Goal: Check status: Check status

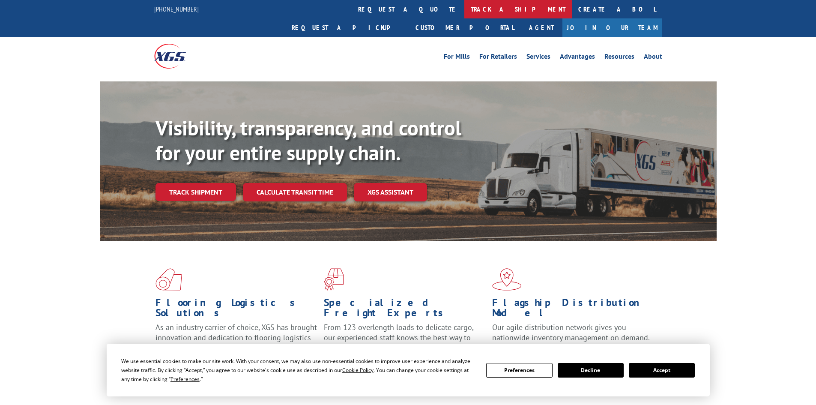
click at [464, 14] on link "track a shipment" at bounding box center [518, 9] width 108 height 18
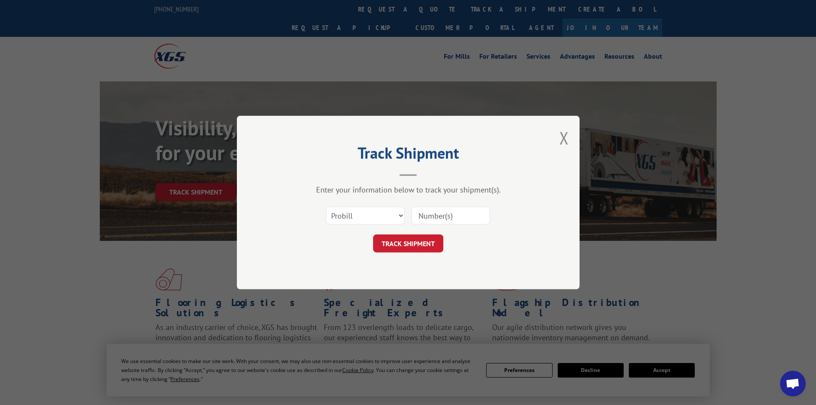
click at [358, 205] on div "Select category... Probill BOL PO" at bounding box center [408, 215] width 257 height 28
click at [359, 221] on select "Select category... Probill BOL PO" at bounding box center [365, 215] width 79 height 18
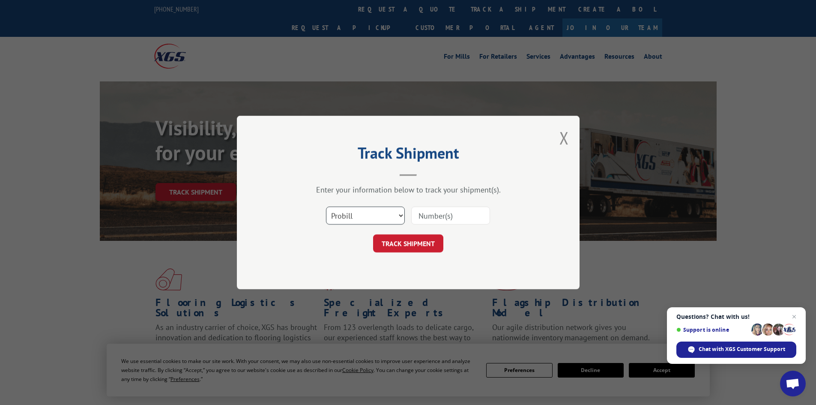
select select "po"
click at [326, 206] on select "Select category... Probill BOL PO" at bounding box center [365, 215] width 79 height 18
click at [797, 315] on span "Close chat" at bounding box center [794, 316] width 11 height 11
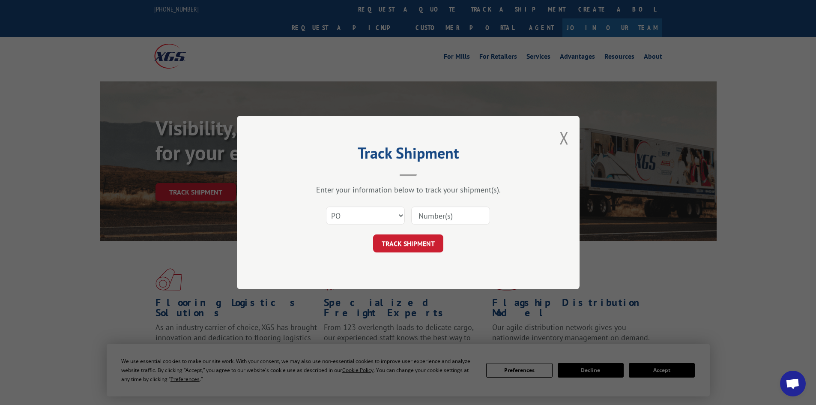
click at [439, 213] on input at bounding box center [450, 215] width 79 height 18
type input "52533993"
click at [373, 234] on button "TRACK SHIPMENT" at bounding box center [408, 243] width 70 height 18
